Goal: Use online tool/utility

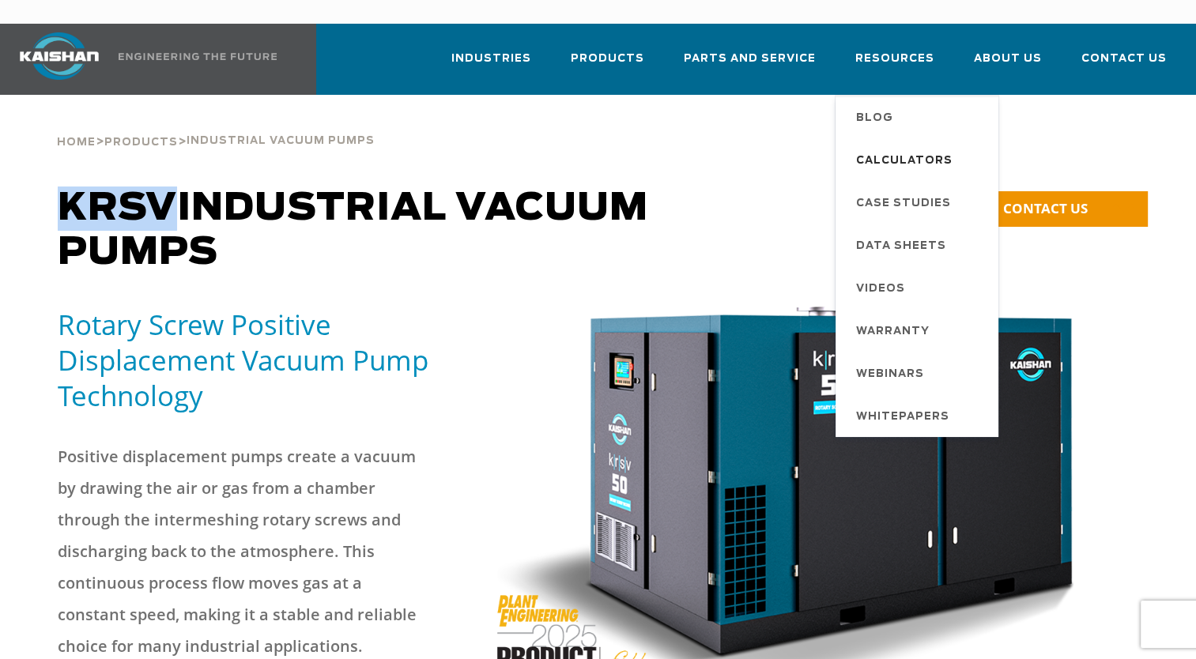
click at [918, 148] on span "Calculators" at bounding box center [904, 161] width 96 height 27
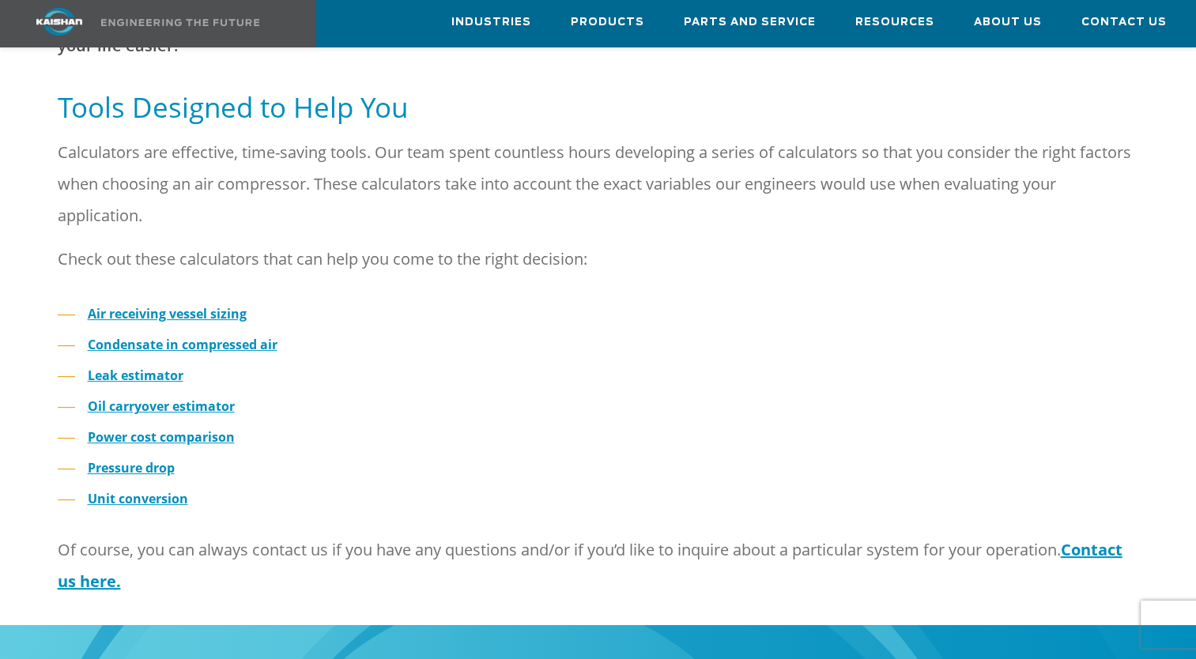
scroll to position [474, 0]
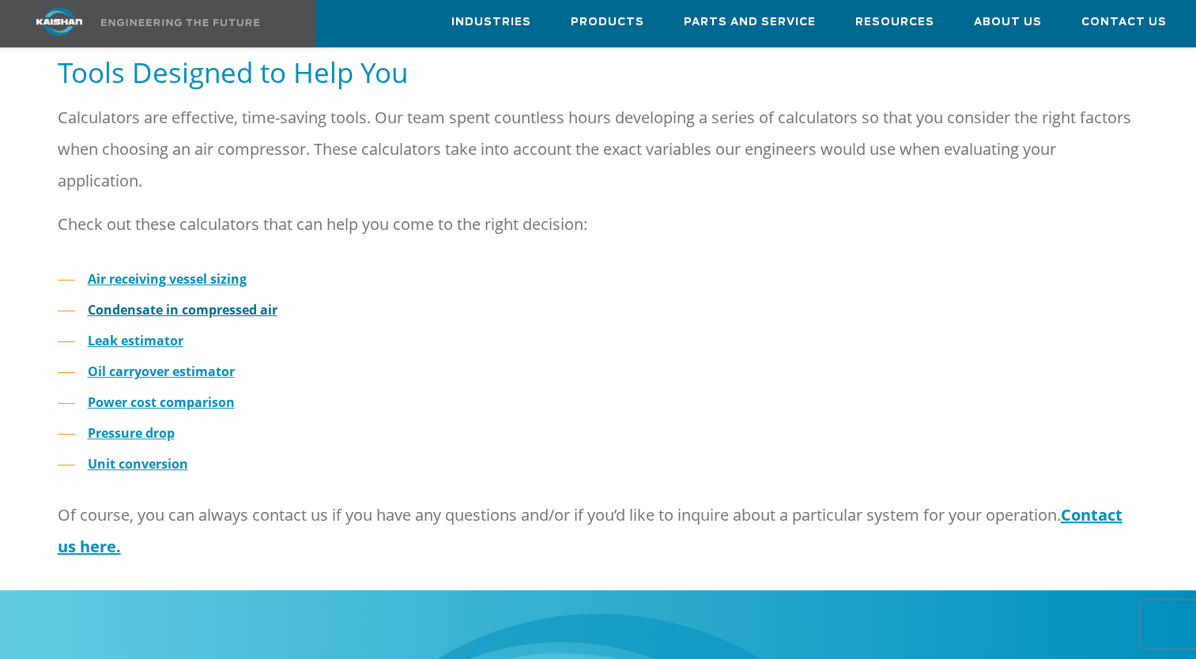
click at [237, 301] on strong "Condensate in compressed air" at bounding box center [183, 309] width 190 height 17
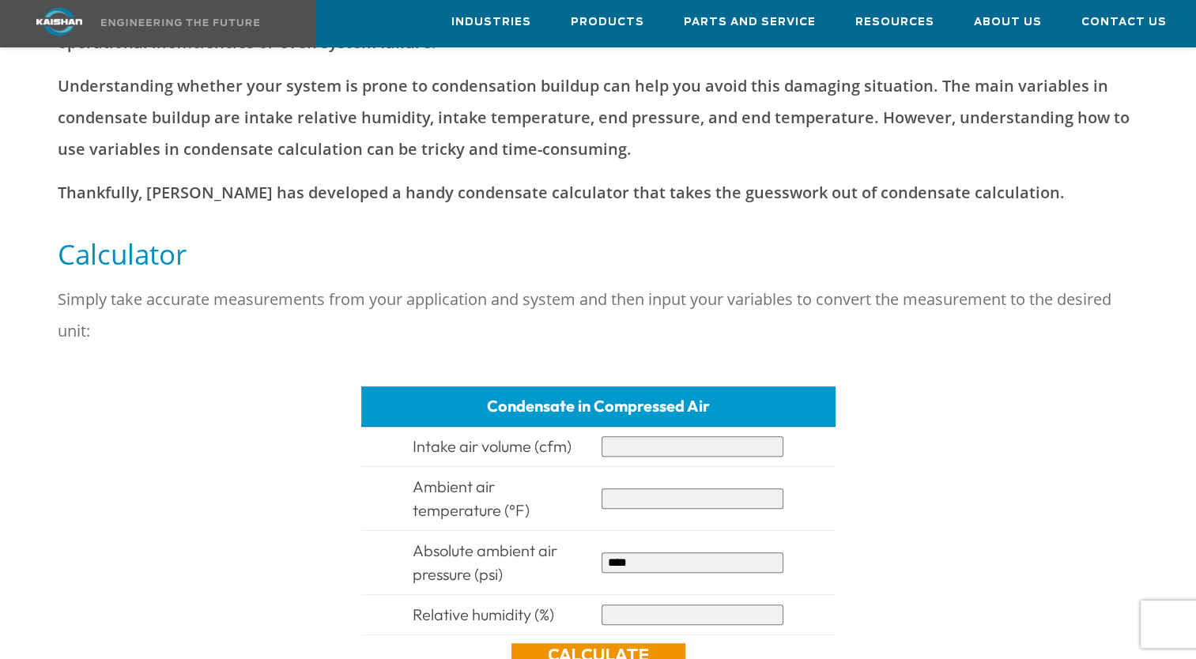
scroll to position [474, 0]
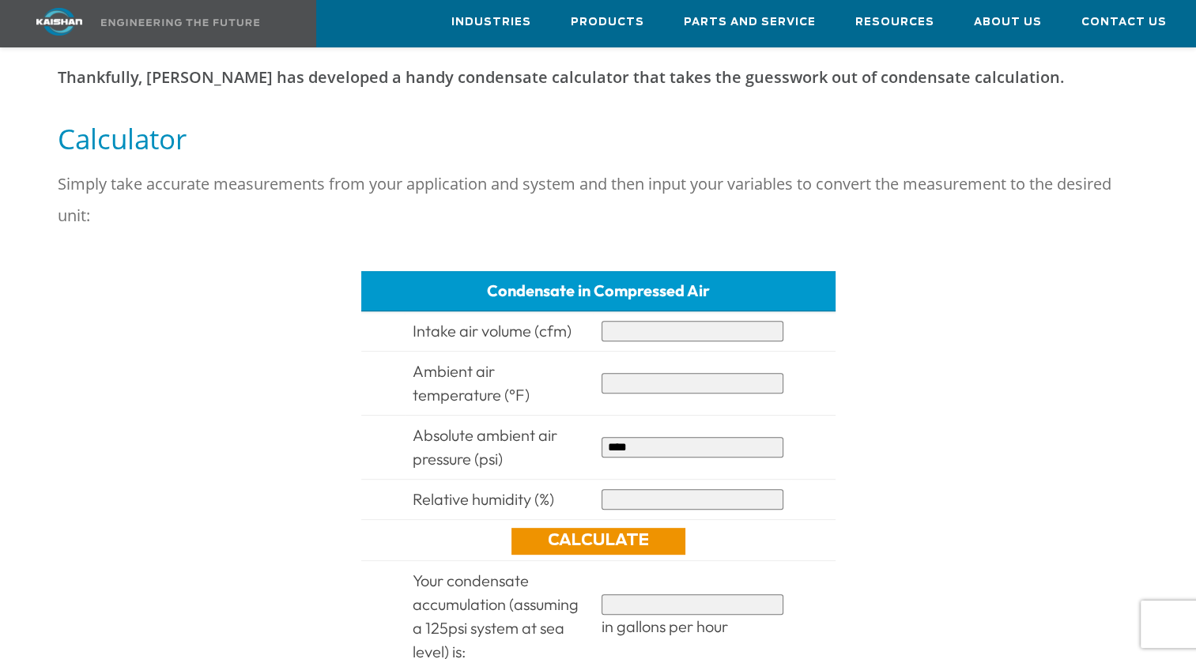
click at [652, 321] on input "text" at bounding box center [693, 331] width 182 height 21
